Goal: Task Accomplishment & Management: Complete application form

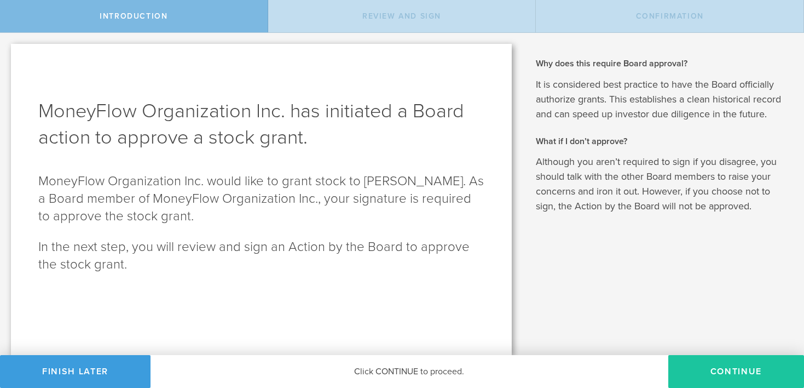
click at [682, 369] on button "Continue" at bounding box center [736, 371] width 136 height 33
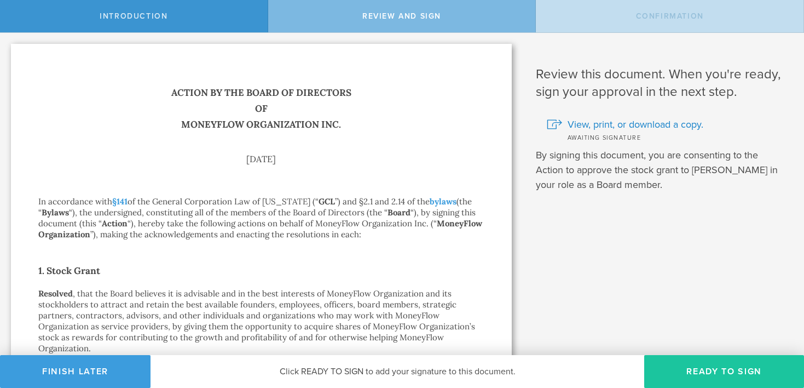
click at [711, 371] on button "Ready to Sign" at bounding box center [724, 371] width 160 height 33
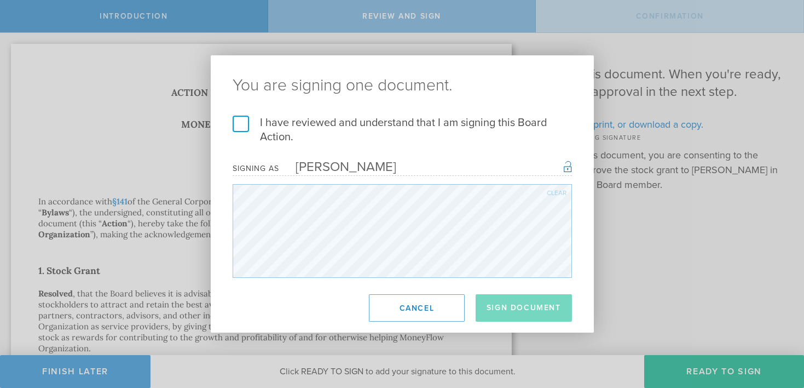
click at [284, 124] on label "I have reviewed and understand that I am signing this Board Action." at bounding box center [402, 129] width 339 height 28
click at [0, 0] on input "I have reviewed and understand that I am signing this Board Action." at bounding box center [0, 0] width 0 height 0
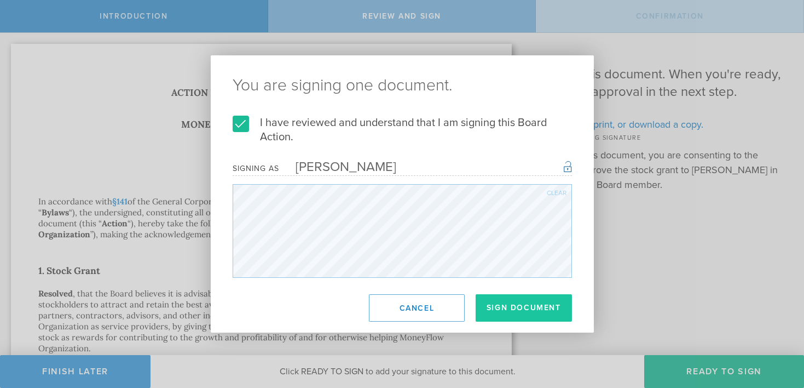
click at [490, 307] on button "Sign Document" at bounding box center [524, 307] width 96 height 27
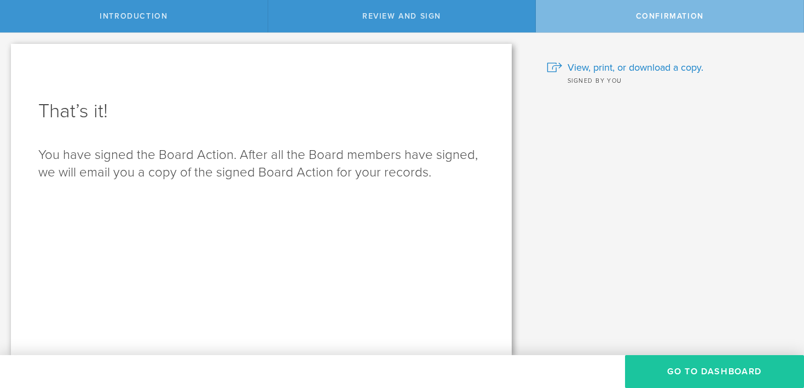
click at [687, 374] on button "Go to Dashboard" at bounding box center [714, 371] width 179 height 33
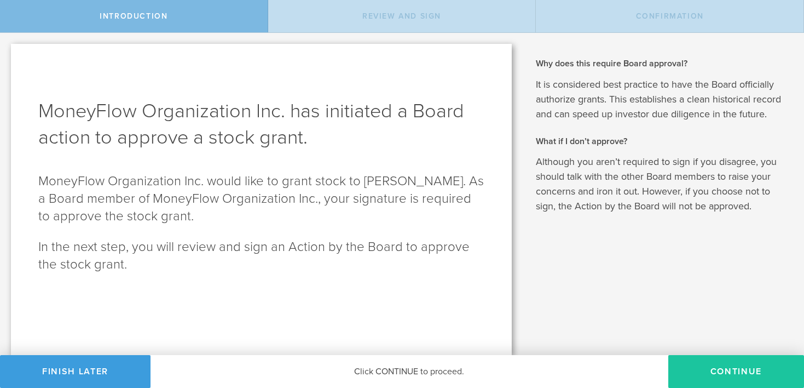
click at [695, 368] on button "Continue" at bounding box center [736, 371] width 136 height 33
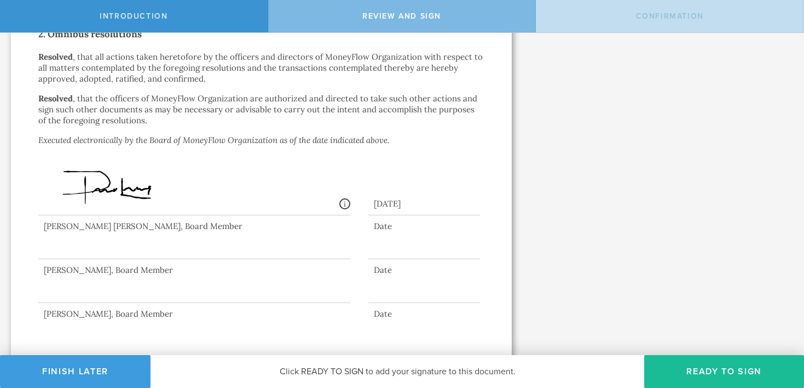
scroll to position [843, 0]
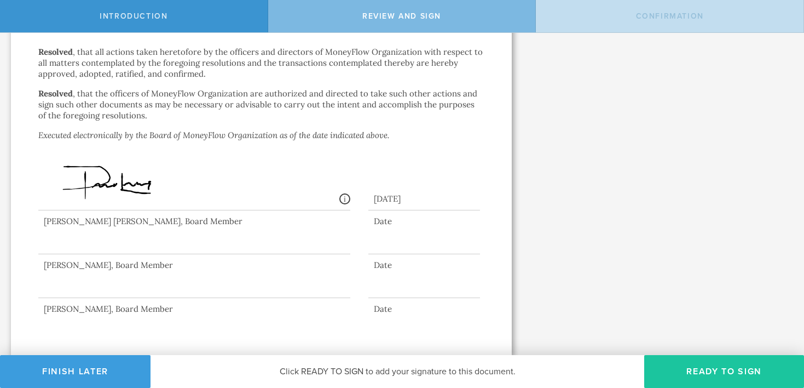
click at [707, 373] on button "Ready to Sign" at bounding box center [724, 371] width 160 height 33
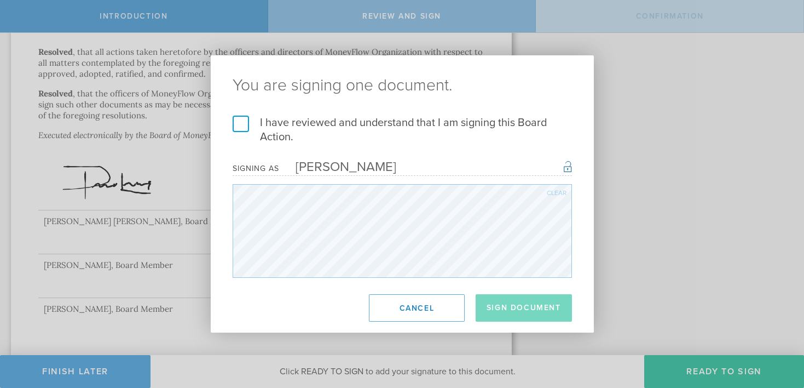
click at [247, 128] on label "I have reviewed and understand that I am signing this Board Action." at bounding box center [402, 129] width 339 height 28
click at [0, 0] on input "I have reviewed and understand that I am signing this Board Action." at bounding box center [0, 0] width 0 height 0
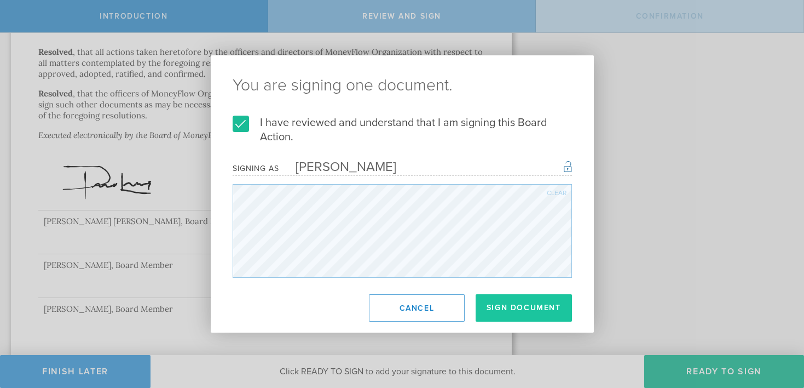
click at [524, 307] on button "Sign Document" at bounding box center [524, 307] width 96 height 27
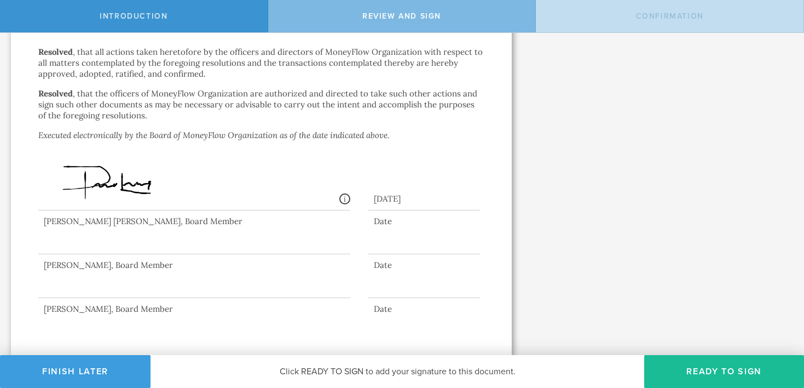
scroll to position [0, 0]
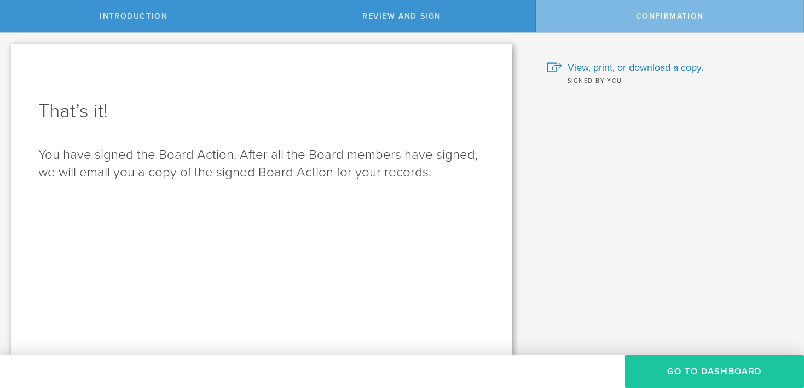
click at [658, 371] on button "Go to Dashboard" at bounding box center [714, 371] width 179 height 33
